Goal: Information Seeking & Learning: Learn about a topic

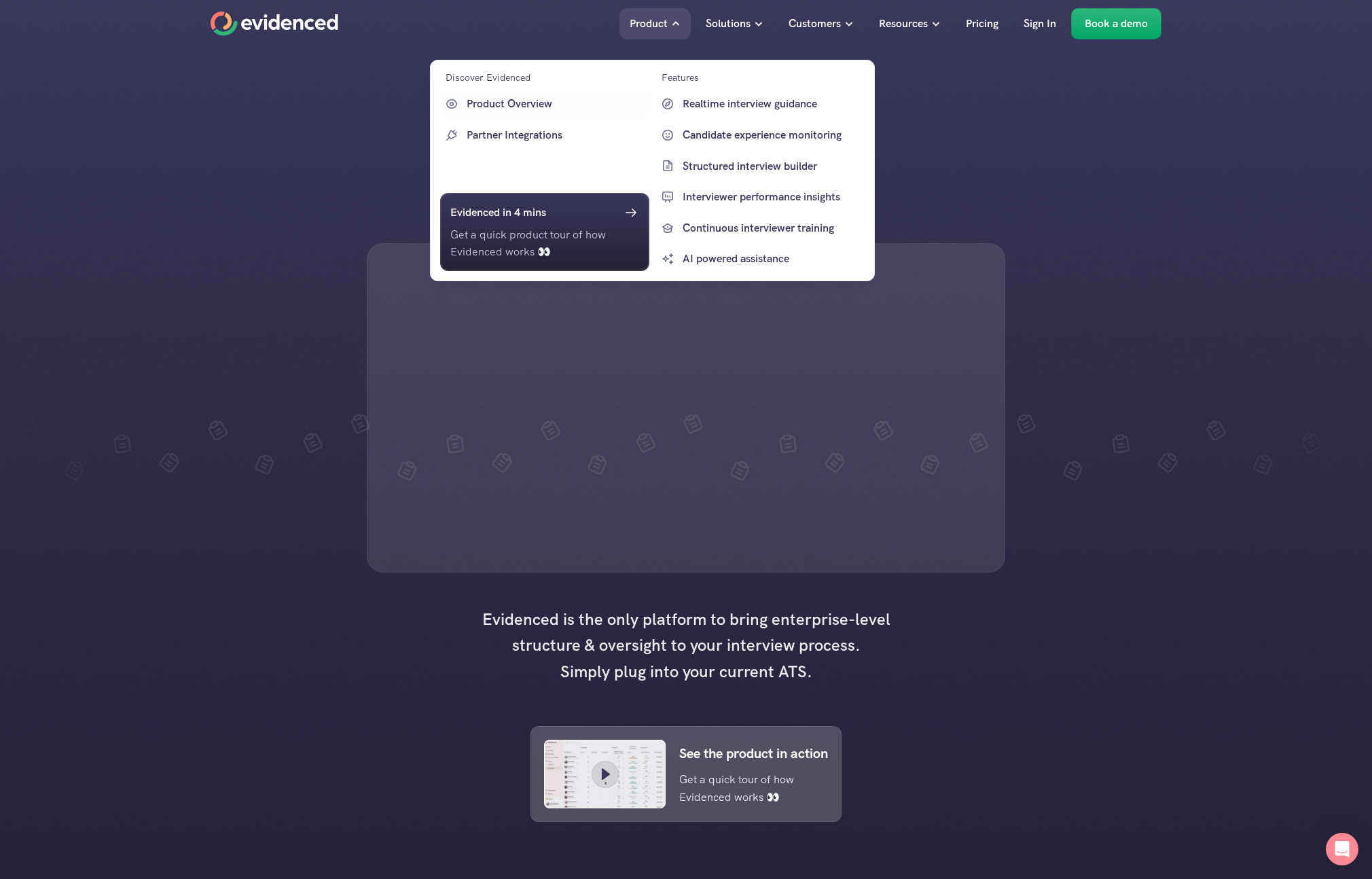
click at [561, 129] on p "Partner Integrations" at bounding box center [556, 135] width 179 height 18
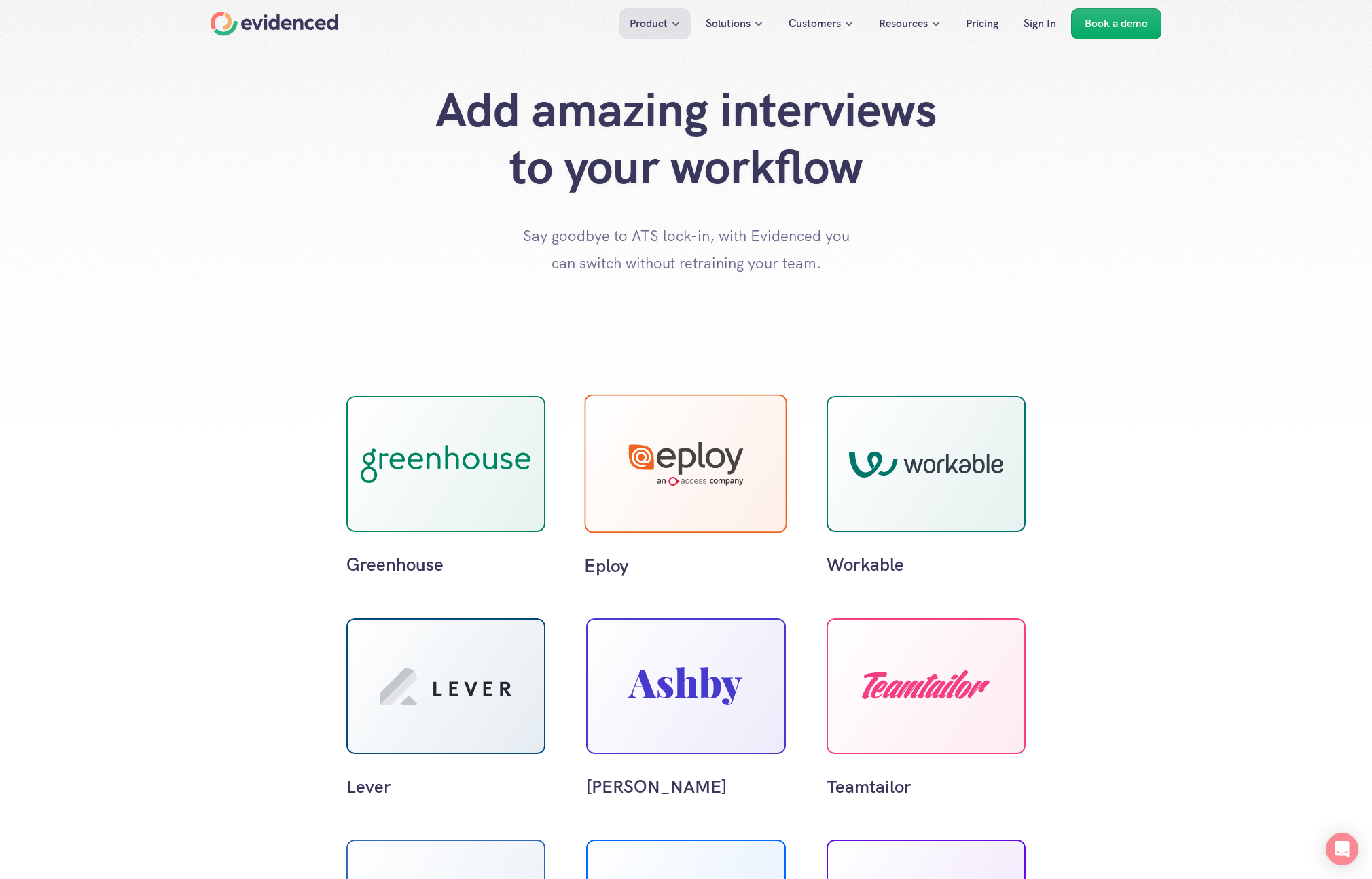
click at [438, 498] on div at bounding box center [445, 464] width 199 height 136
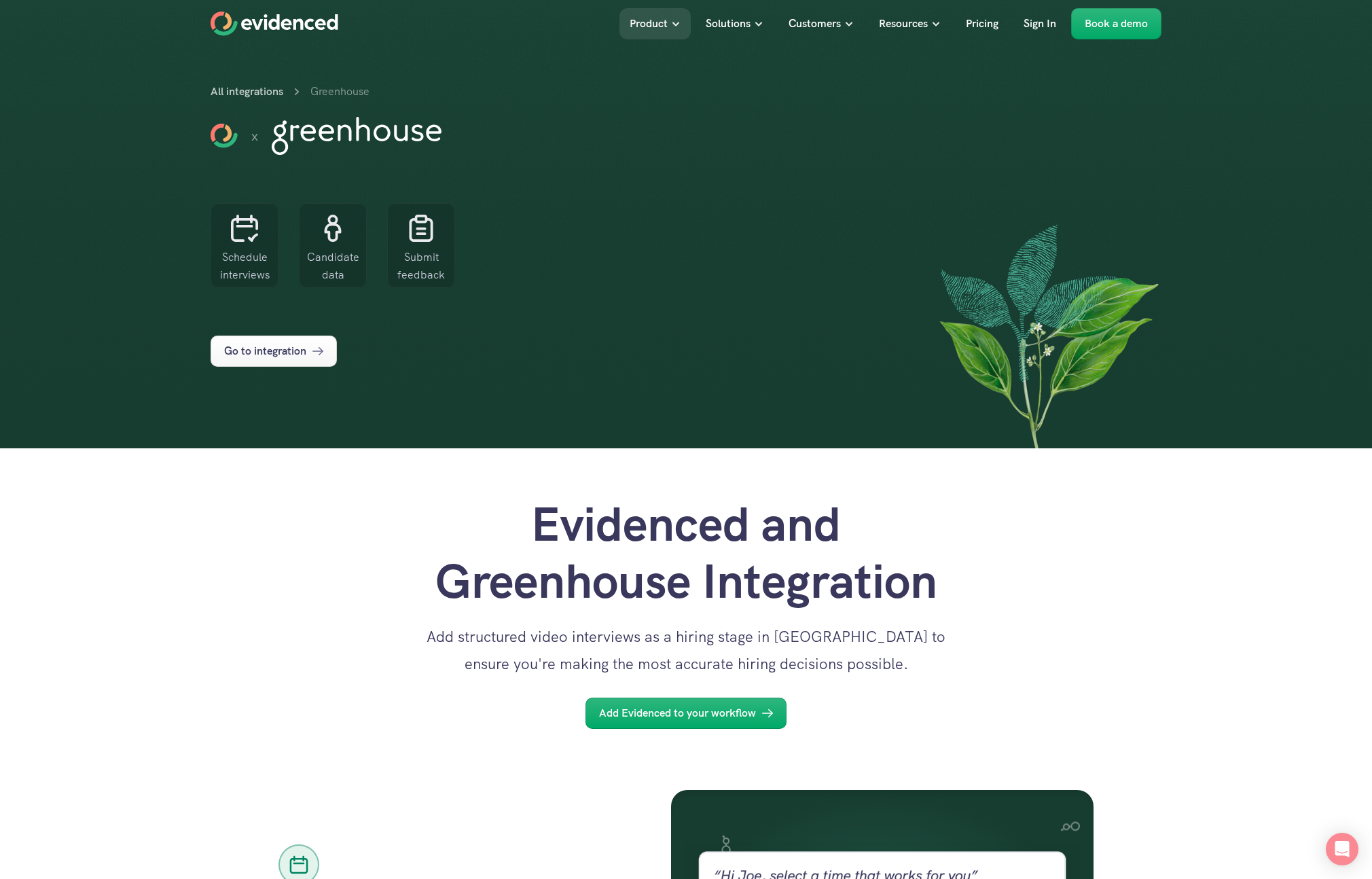
click at [83, 266] on div at bounding box center [686, 224] width 1372 height 448
click at [264, 349] on p "Go to integration" at bounding box center [265, 351] width 82 height 18
click at [305, 341] on link "Go to integration" at bounding box center [273, 351] width 126 height 31
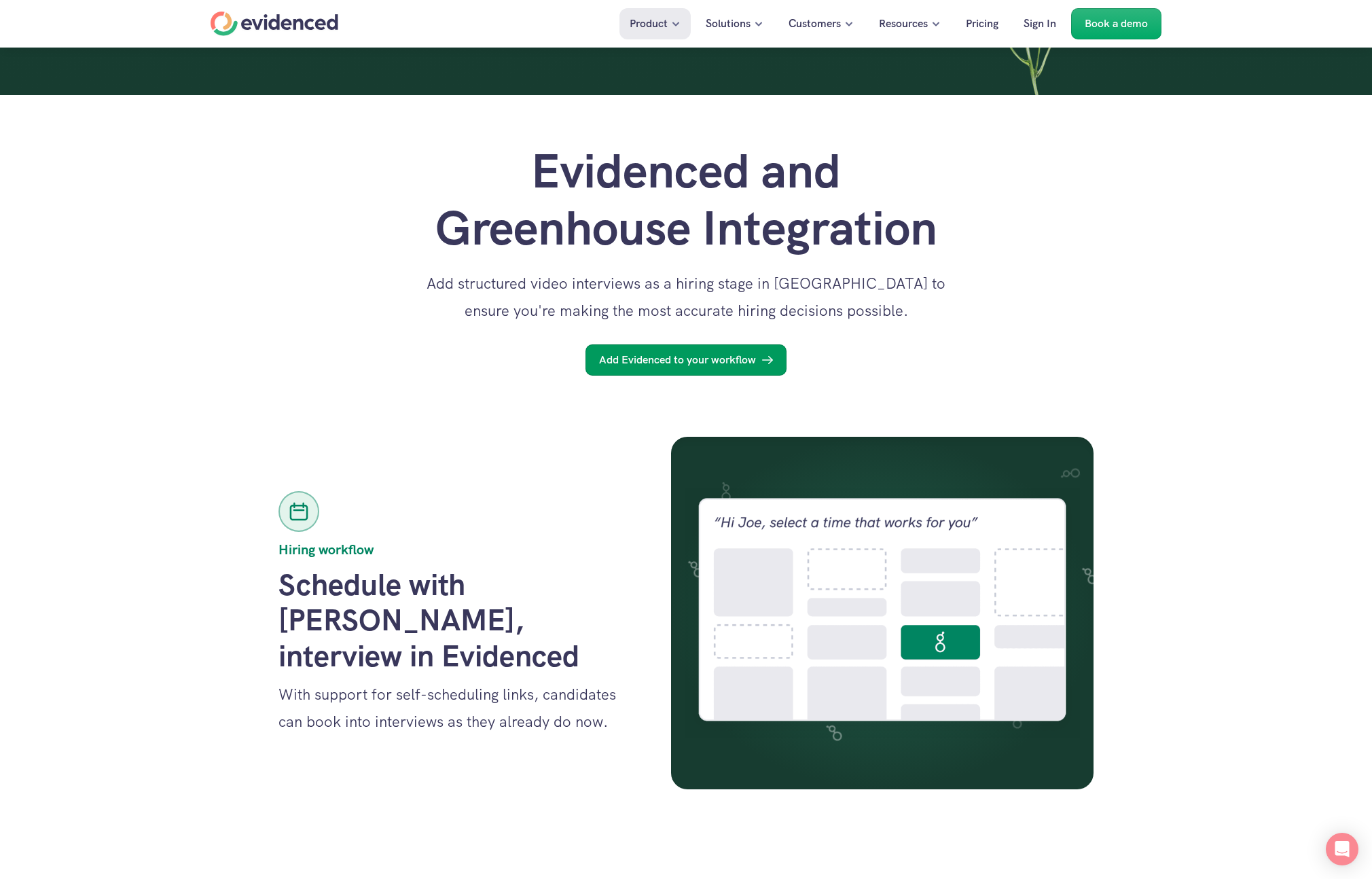
scroll to position [358, 0]
